Goal: Find specific page/section: Find specific page/section

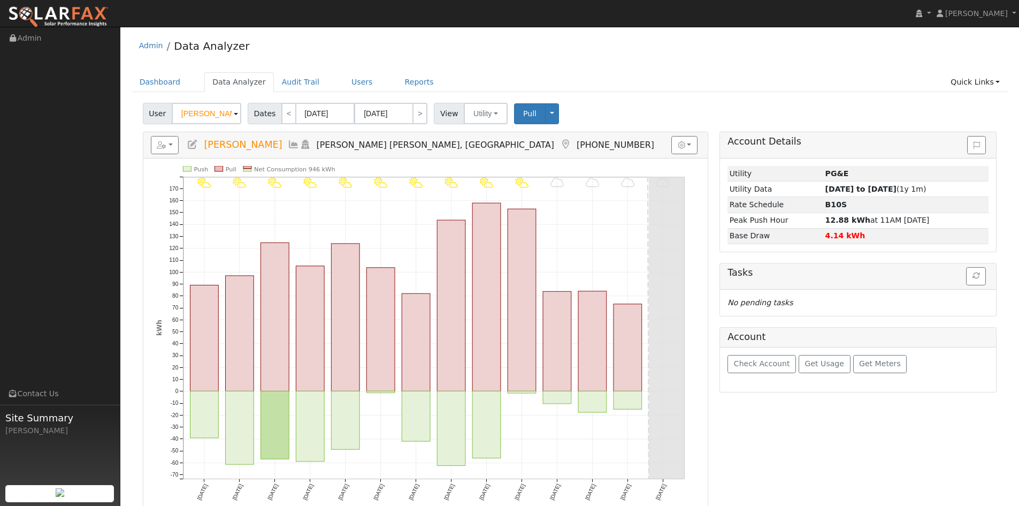
click at [27, 17] on img at bounding box center [58, 17] width 101 height 22
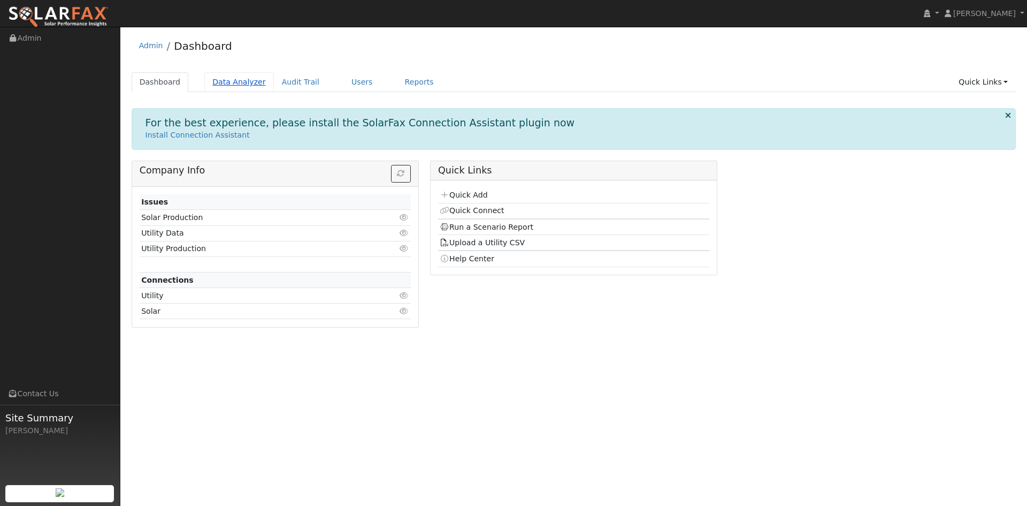
click at [239, 82] on link "Data Analyzer" at bounding box center [239, 82] width 70 height 20
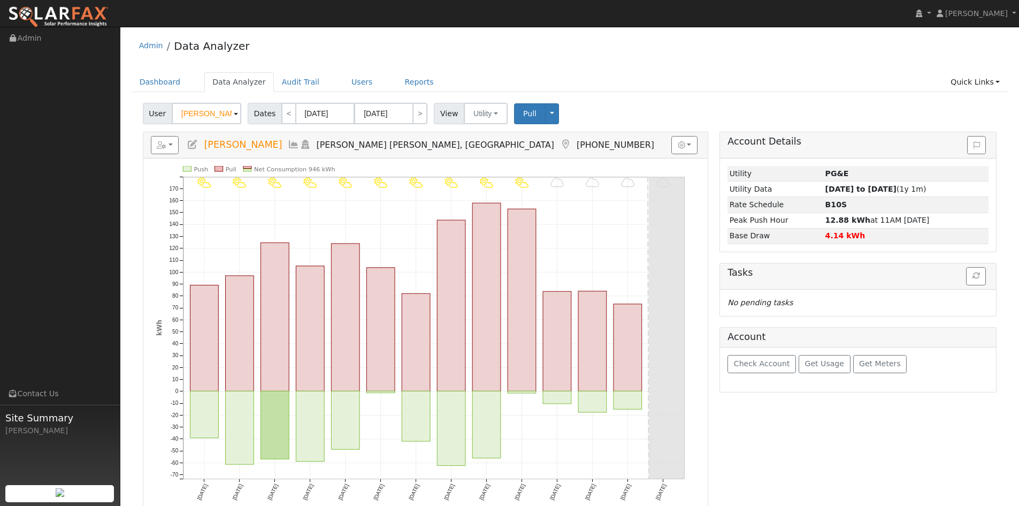
drag, startPoint x: 217, startPoint y: 113, endPoint x: 165, endPoint y: 115, distance: 51.9
click at [165, 115] on div "User Jeff Mayo" at bounding box center [193, 113] width 101 height 21
click at [553, 56] on div "Admin Data Analyzer" at bounding box center [570, 48] width 877 height 33
click at [176, 81] on link "Dashboard" at bounding box center [160, 82] width 57 height 20
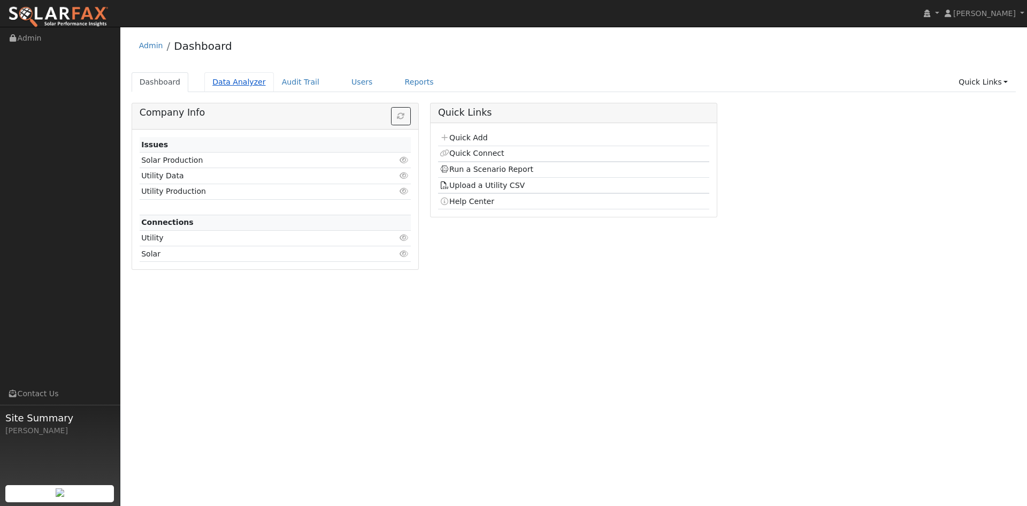
click at [235, 82] on link "Data Analyzer" at bounding box center [239, 82] width 70 height 20
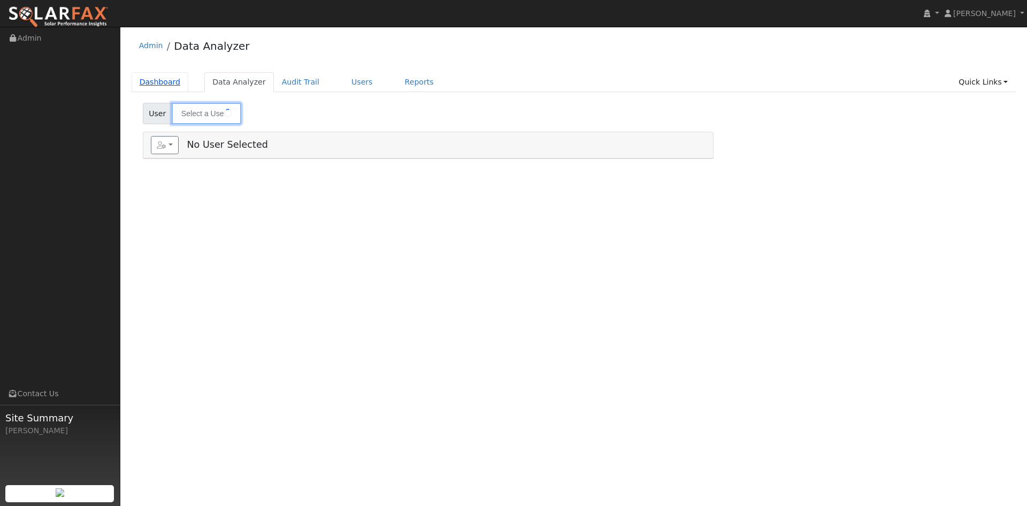
type input "[PERSON_NAME]"
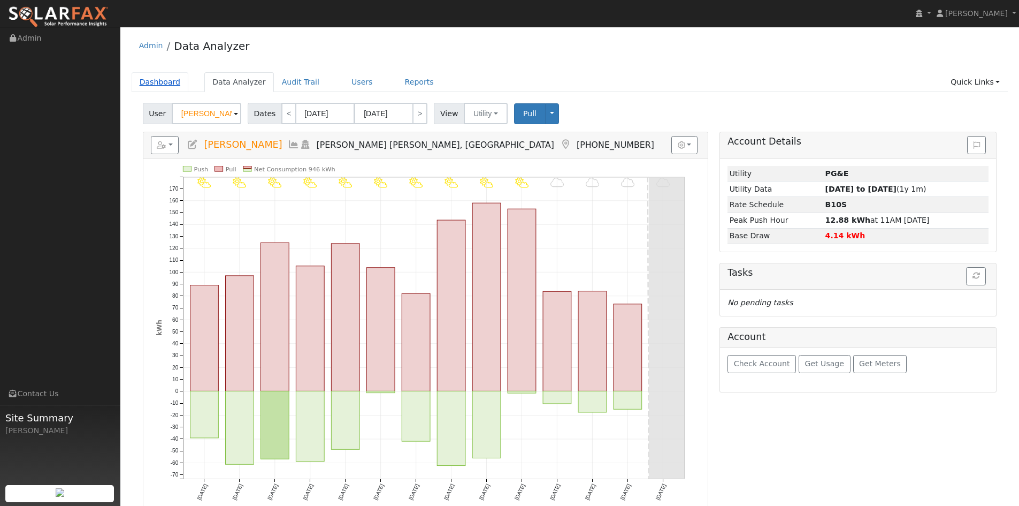
click at [169, 81] on link "Dashboard" at bounding box center [160, 82] width 57 height 20
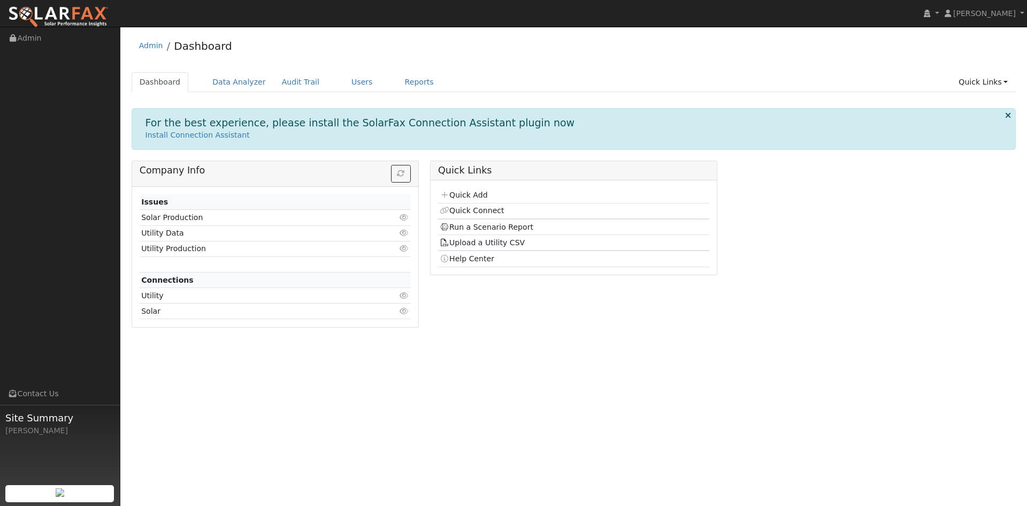
click at [302, 53] on div "Admin Dashboard" at bounding box center [574, 48] width 885 height 33
